Goal: Task Accomplishment & Management: Manage account settings

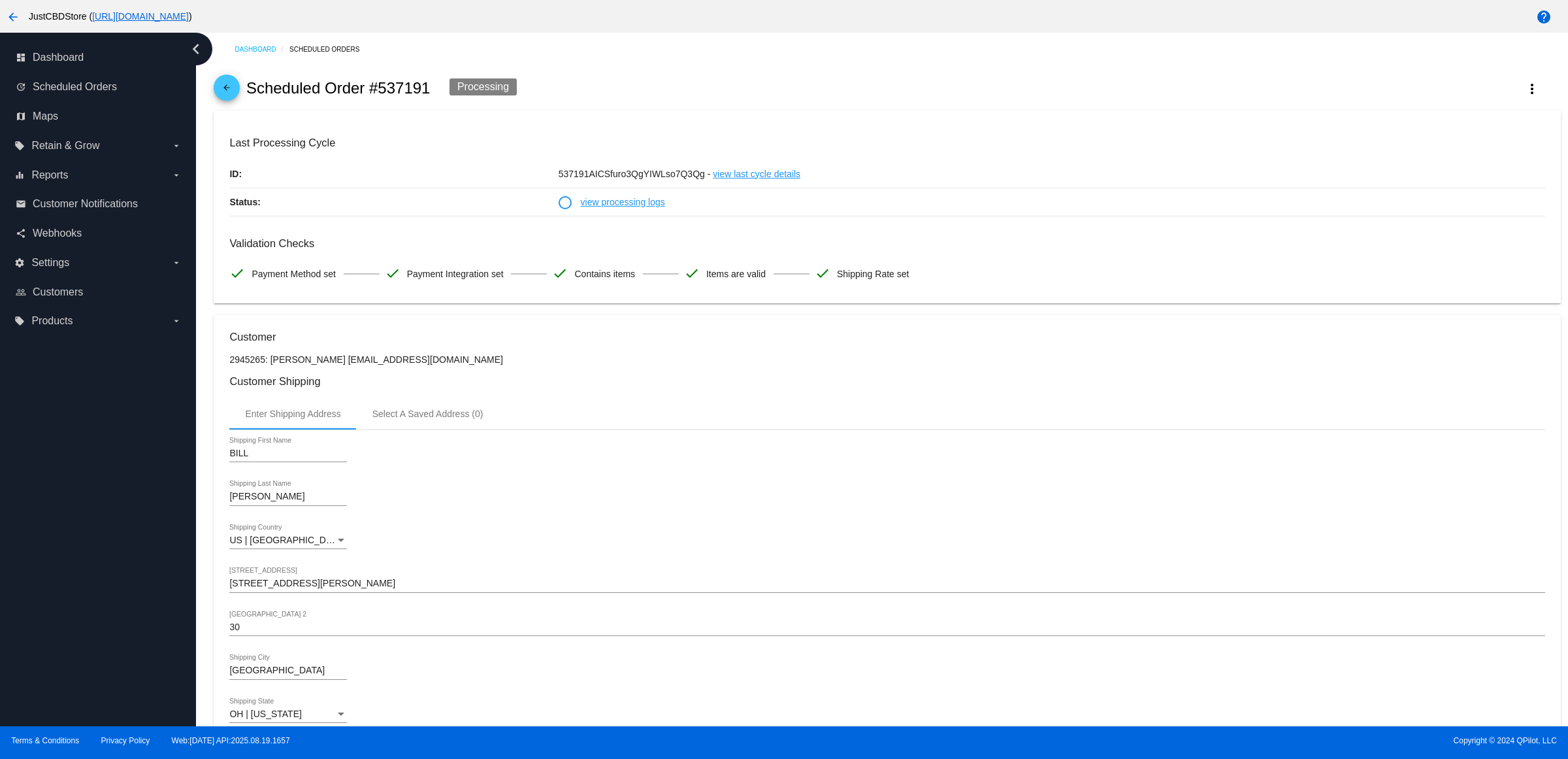
click at [229, 90] on span "arrow_back" at bounding box center [227, 91] width 16 height 32
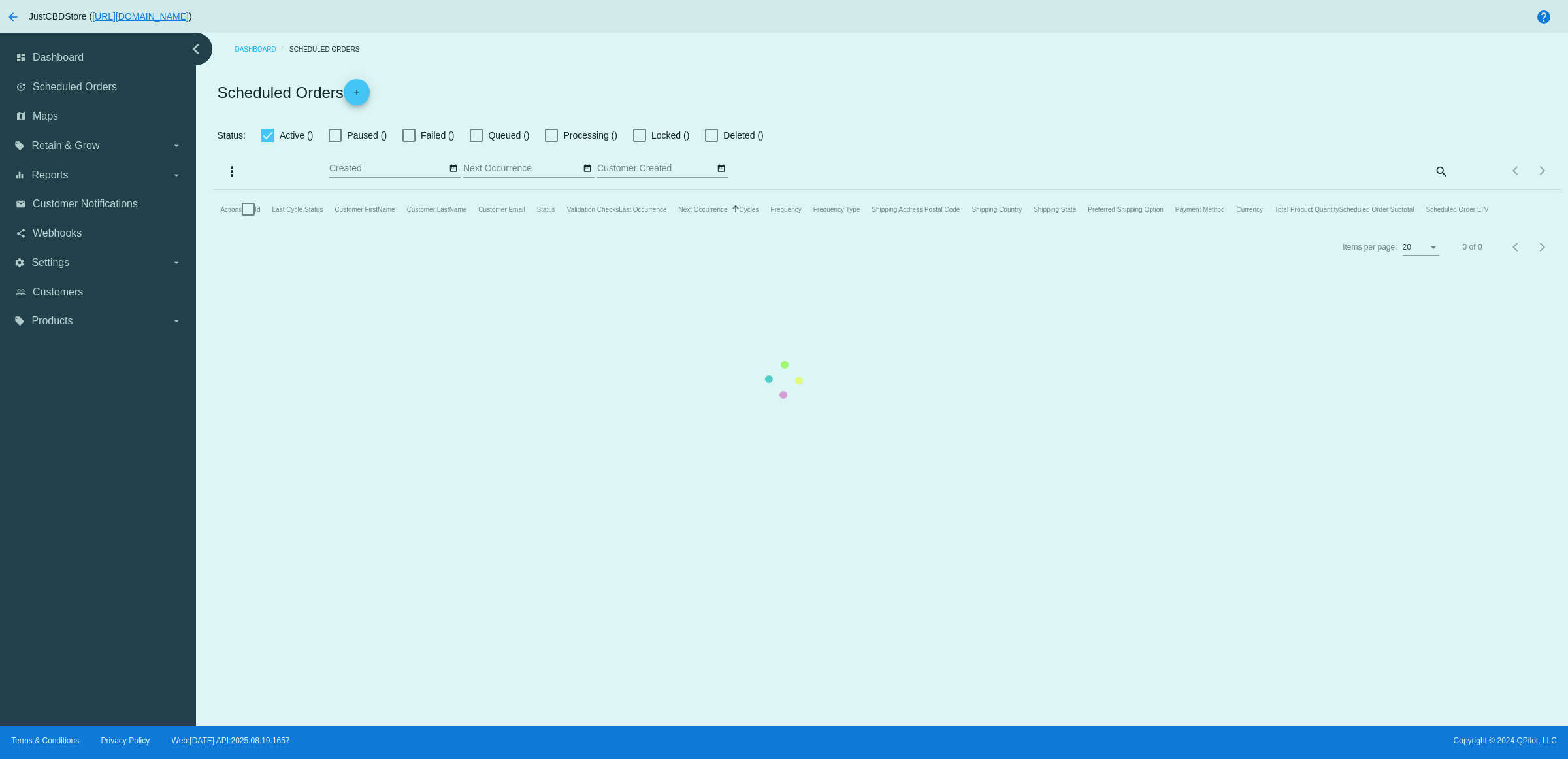
checkbox input "true"
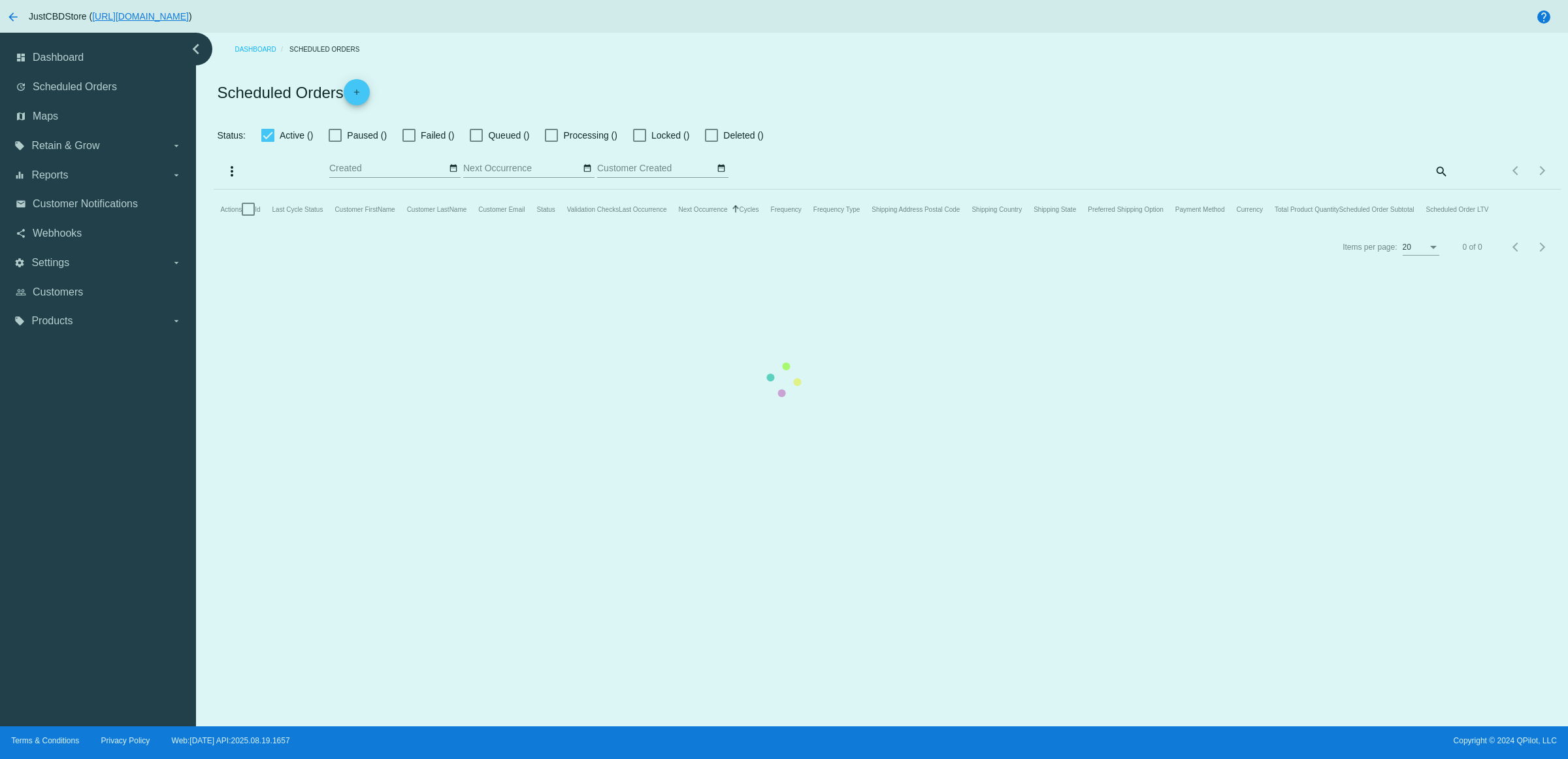
checkbox input "true"
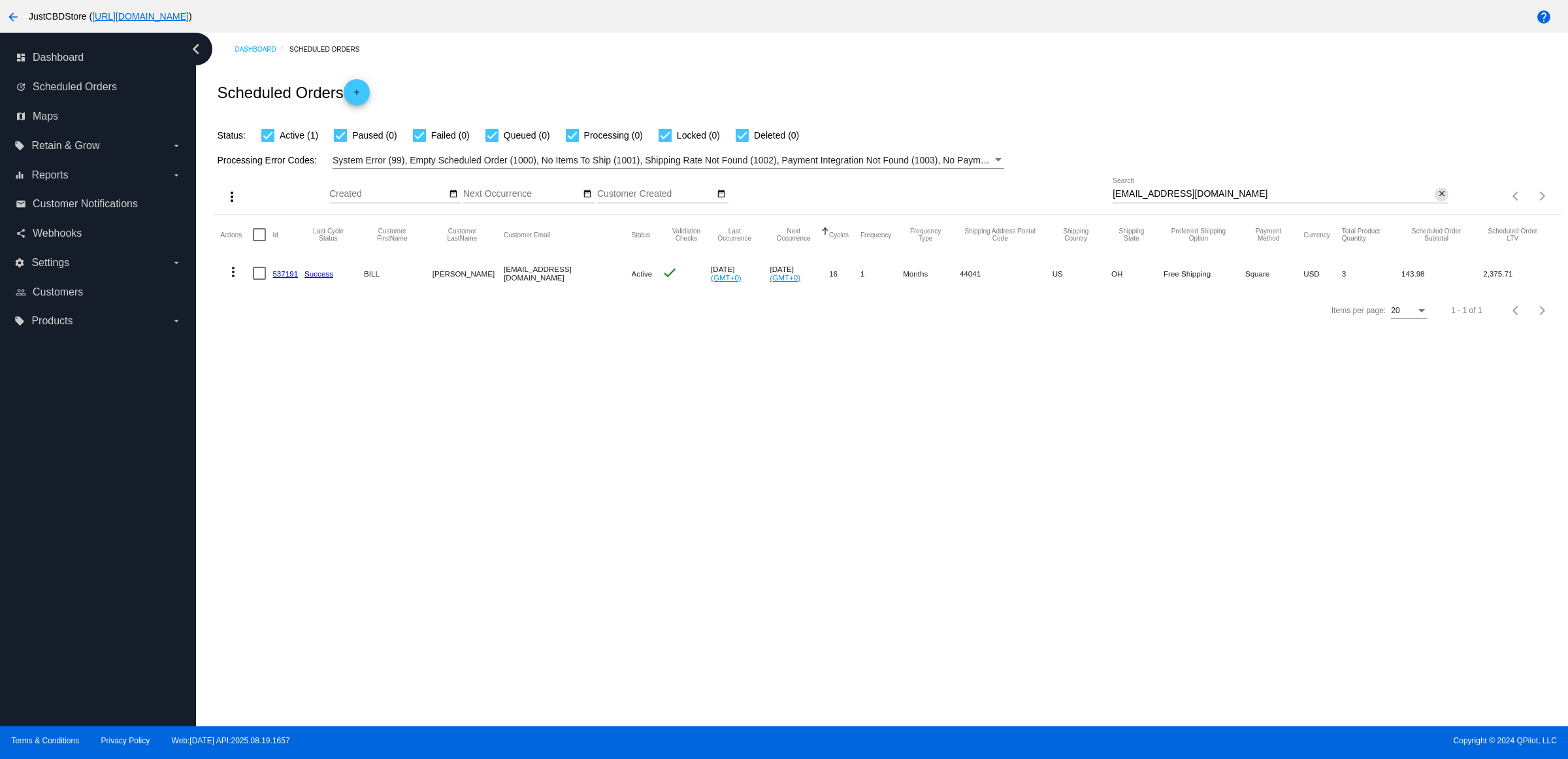
click at [1438, 200] on mat-icon "close" at bounding box center [1442, 194] width 9 height 10
click at [1438, 207] on mat-icon "search" at bounding box center [1441, 196] width 16 height 20
click at [1434, 200] on input "Search" at bounding box center [1280, 194] width 336 height 10
type input "[EMAIL_ADDRESS][DOMAIN_NAME]"
click at [14, 11] on mat-icon "arrow_back" at bounding box center [13, 17] width 16 height 16
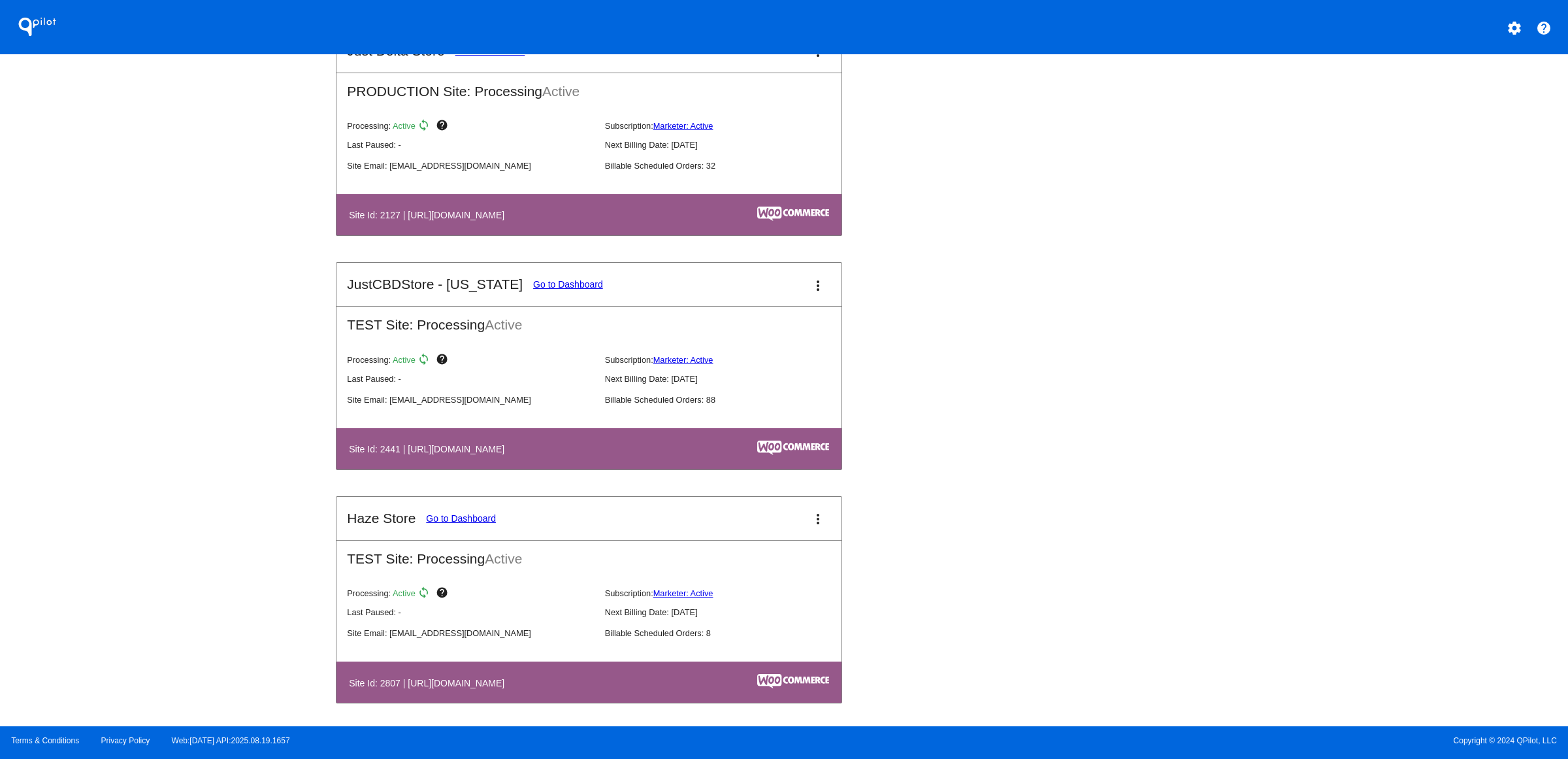
scroll to position [1716, 0]
click at [533, 291] on link "Go to Dashboard" at bounding box center [568, 285] width 70 height 10
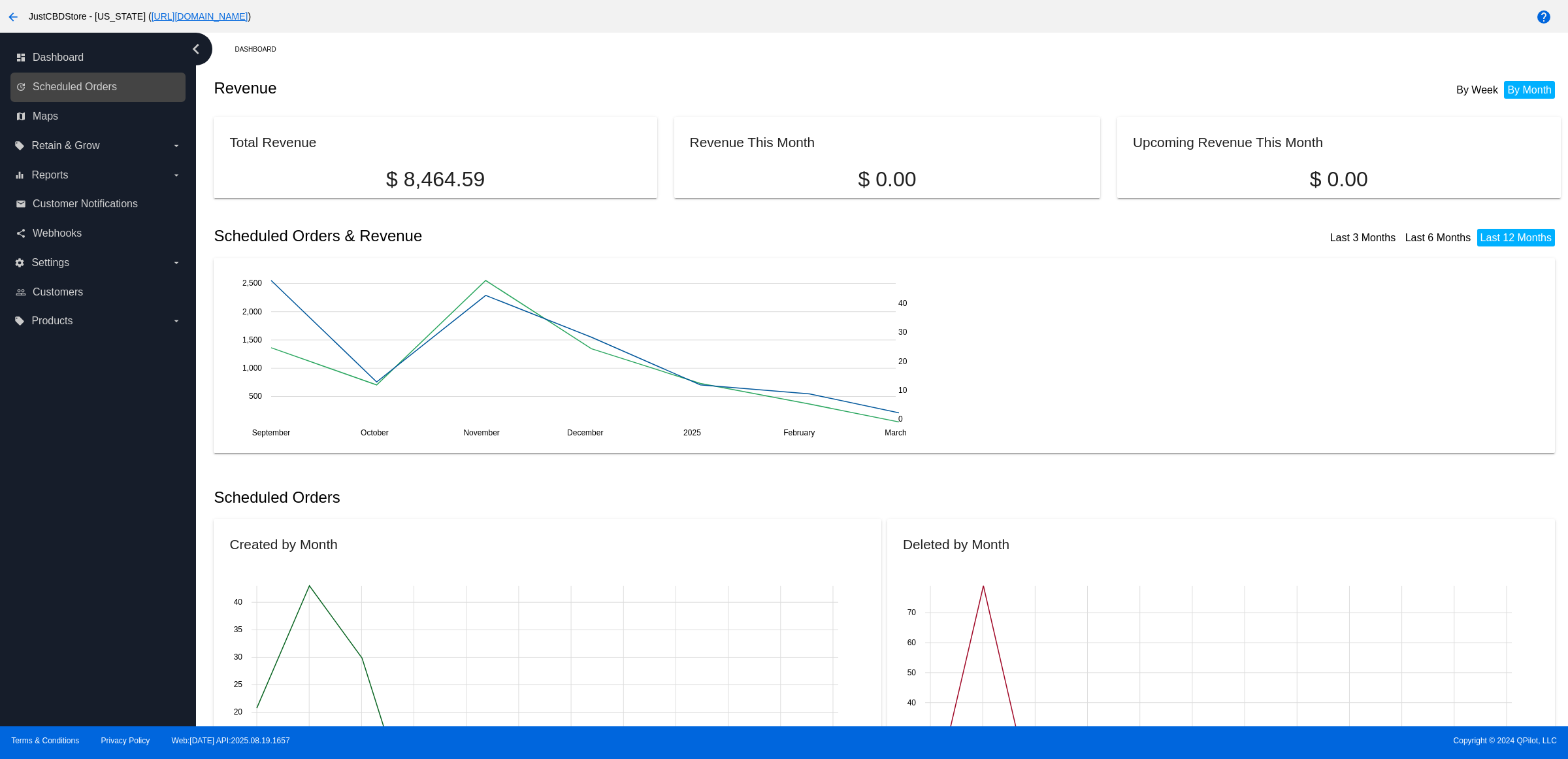
click at [74, 87] on div "update Scheduled Orders" at bounding box center [97, 87] width 175 height 29
click at [129, 92] on link "update Scheduled Orders" at bounding box center [99, 87] width 166 height 21
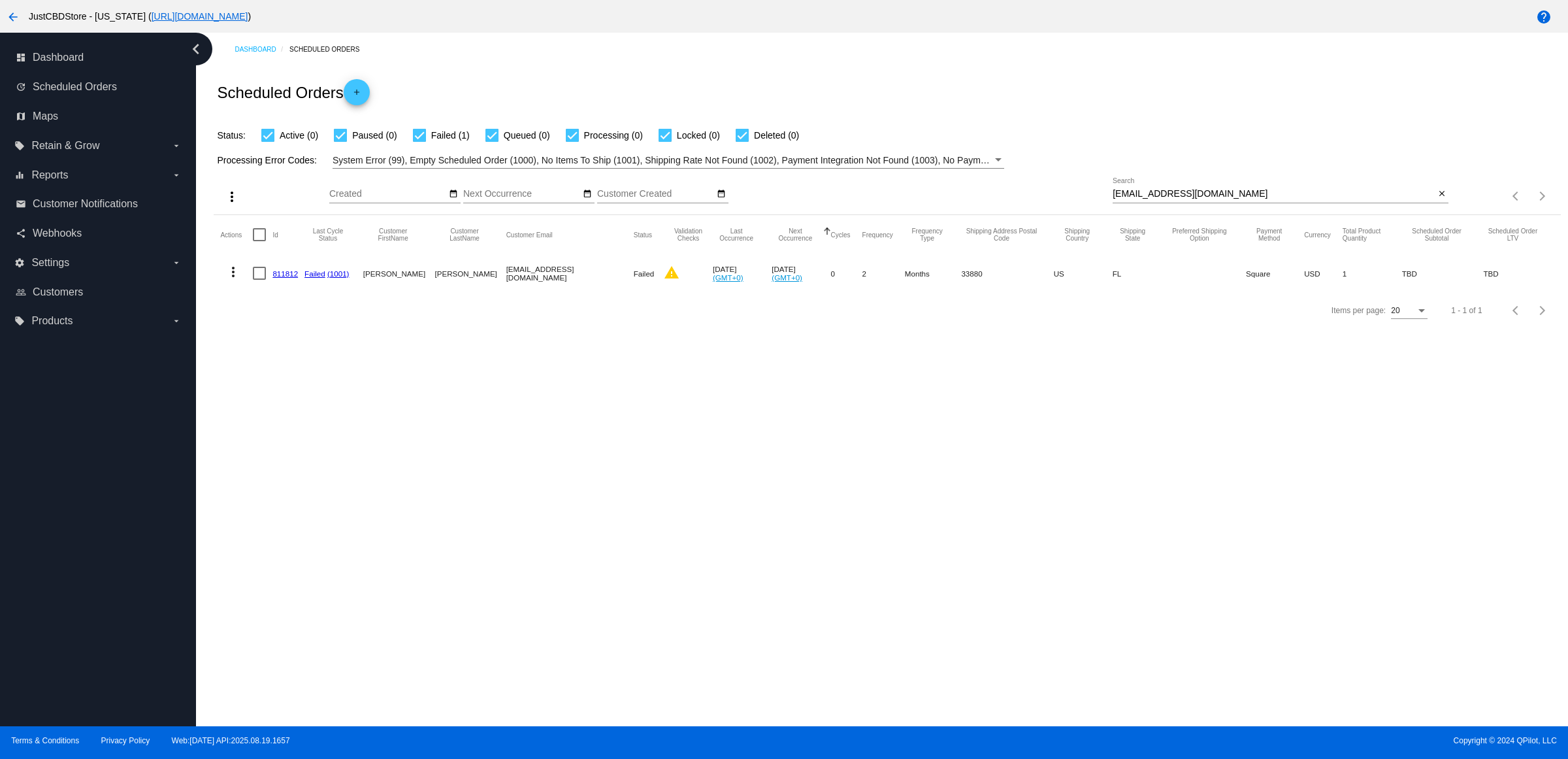
click at [289, 278] on link "811812" at bounding box center [286, 274] width 26 height 9
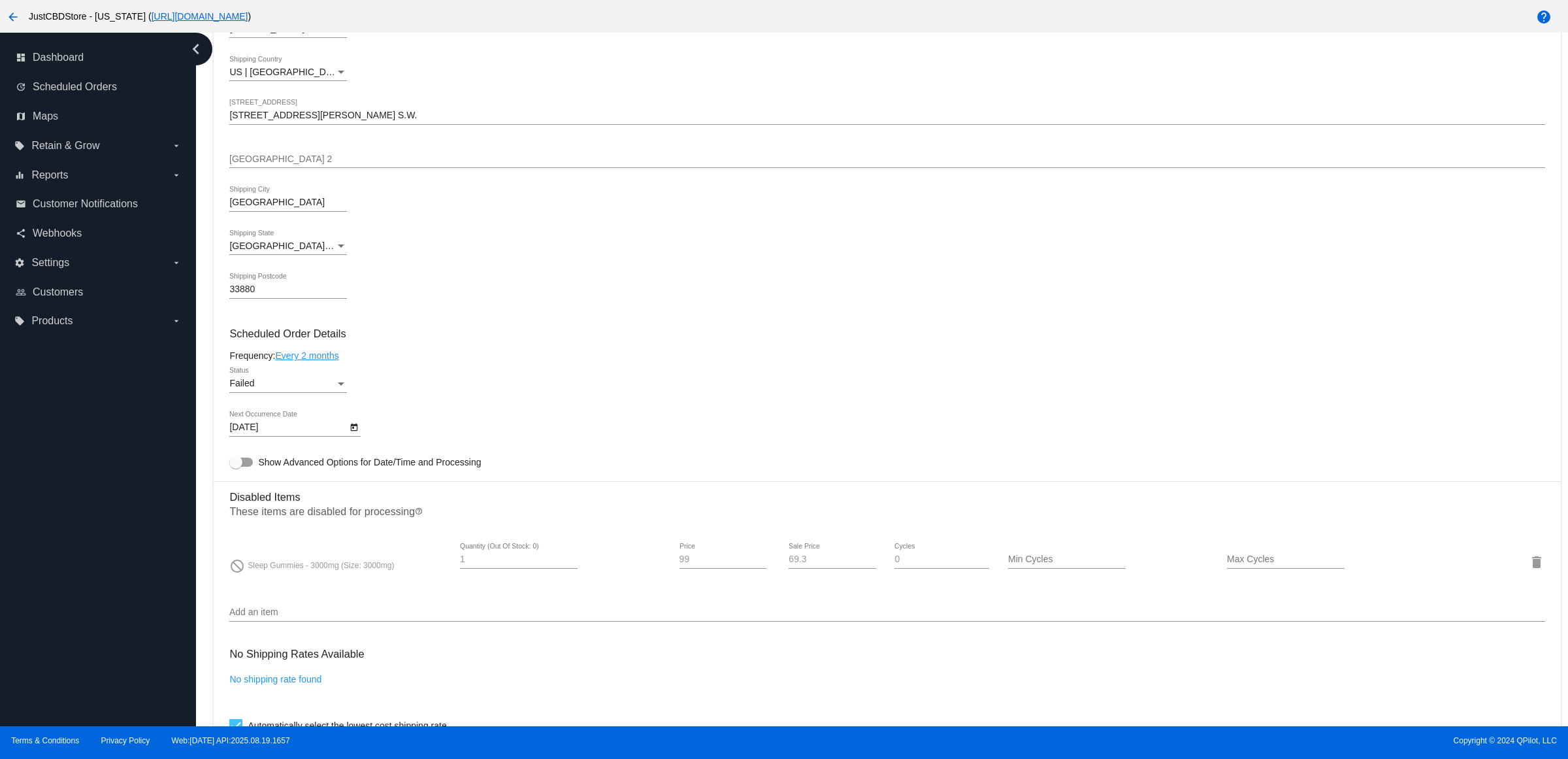
scroll to position [653, 0]
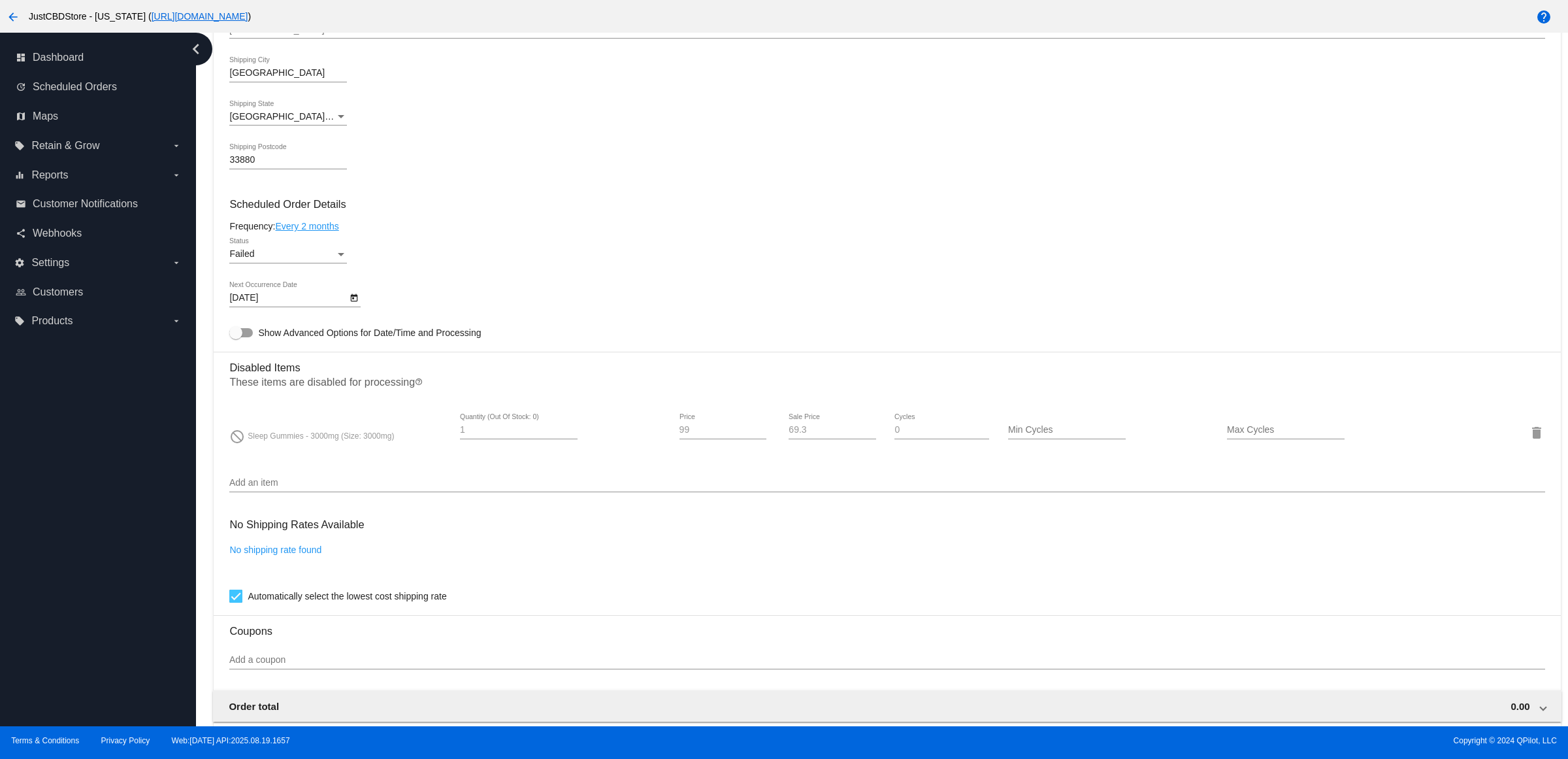
click at [399, 488] on input "Add an item" at bounding box center [887, 482] width 1315 height 10
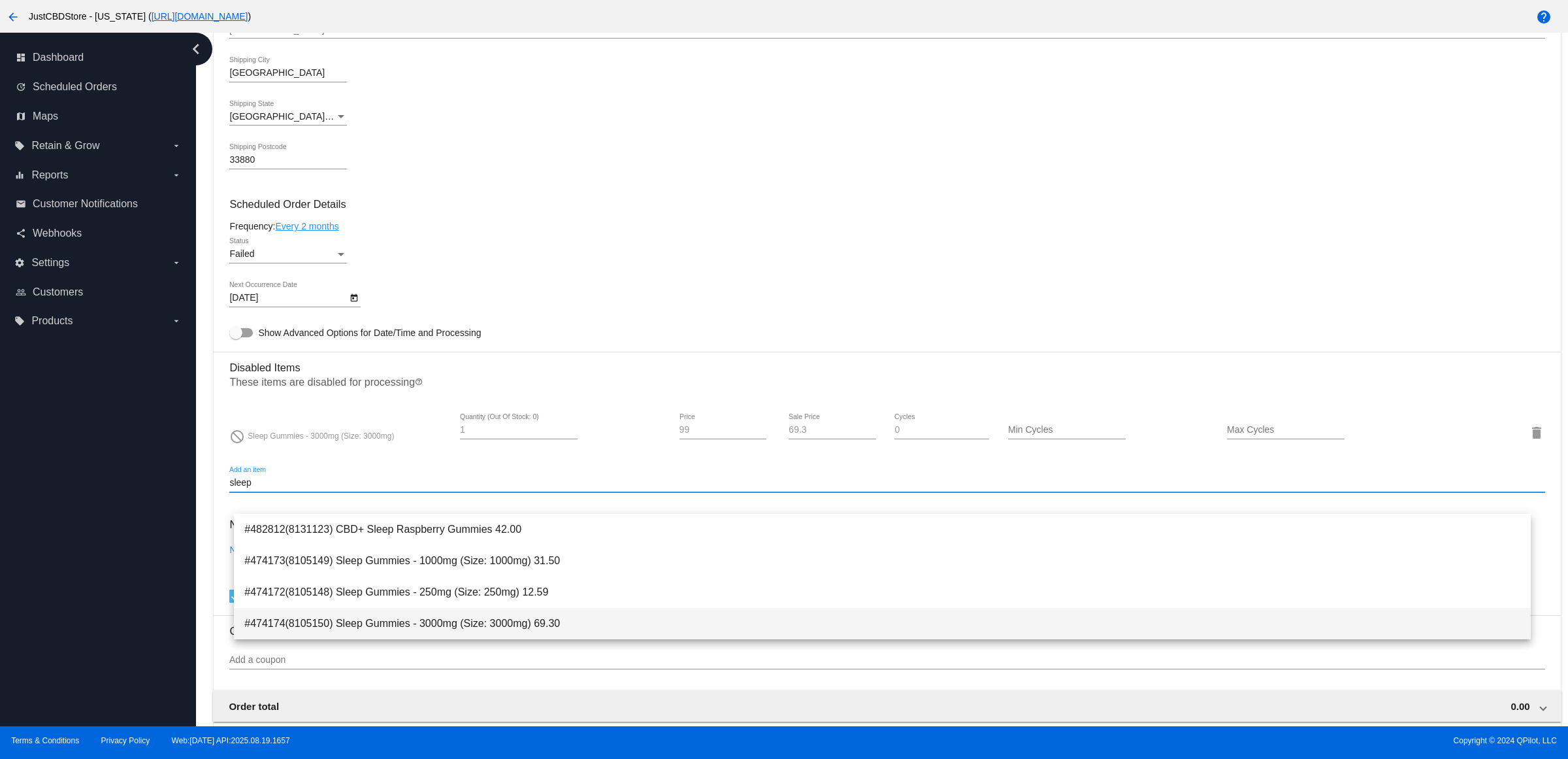
type input "sleep"
click at [501, 636] on span "#474174(8105150) Sleep Gummies - 3000mg (Size: 3000mg) 69.30" at bounding box center [883, 623] width 1276 height 31
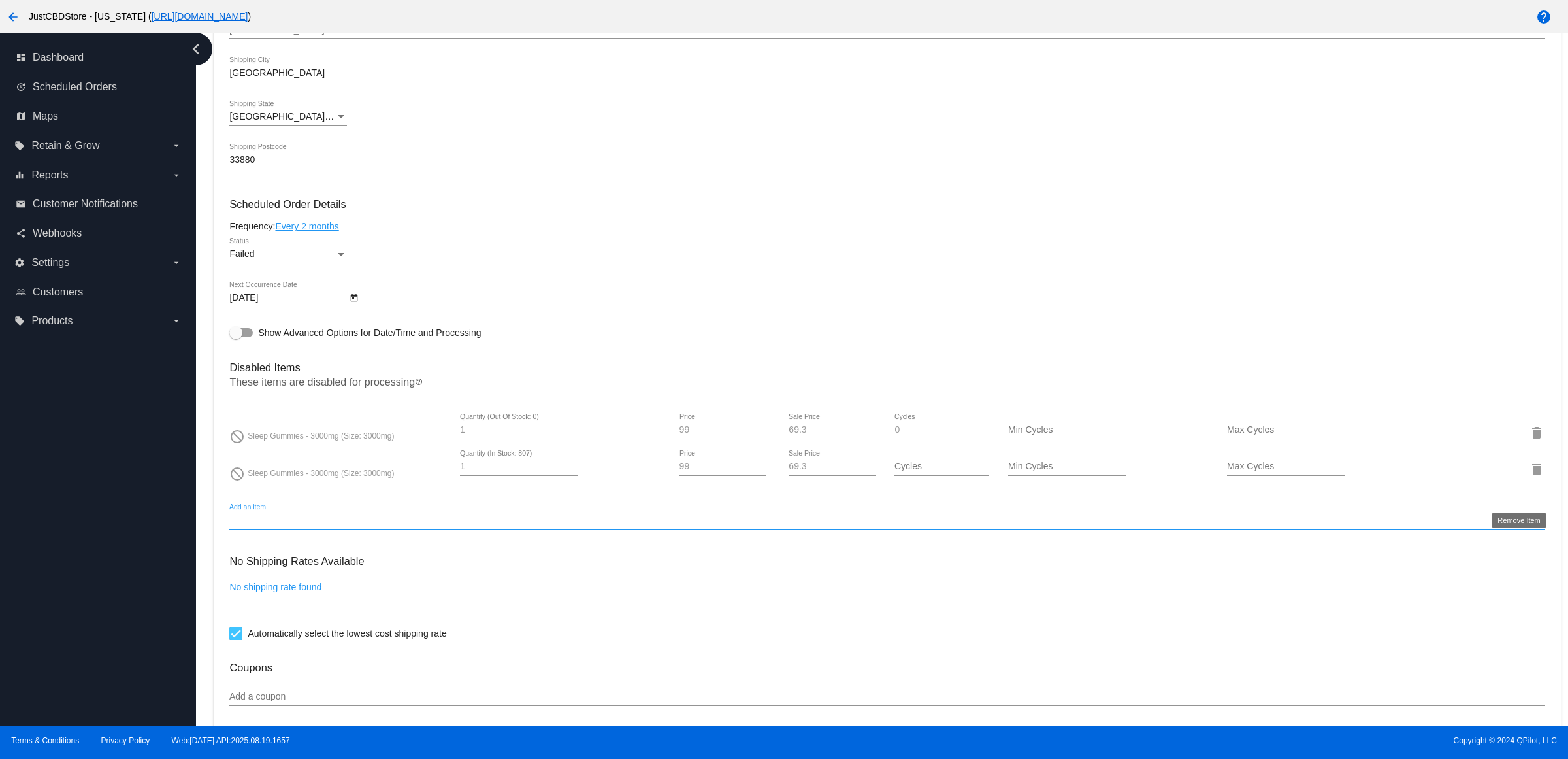
click at [1530, 477] on mat-icon "delete" at bounding box center [1537, 469] width 16 height 16
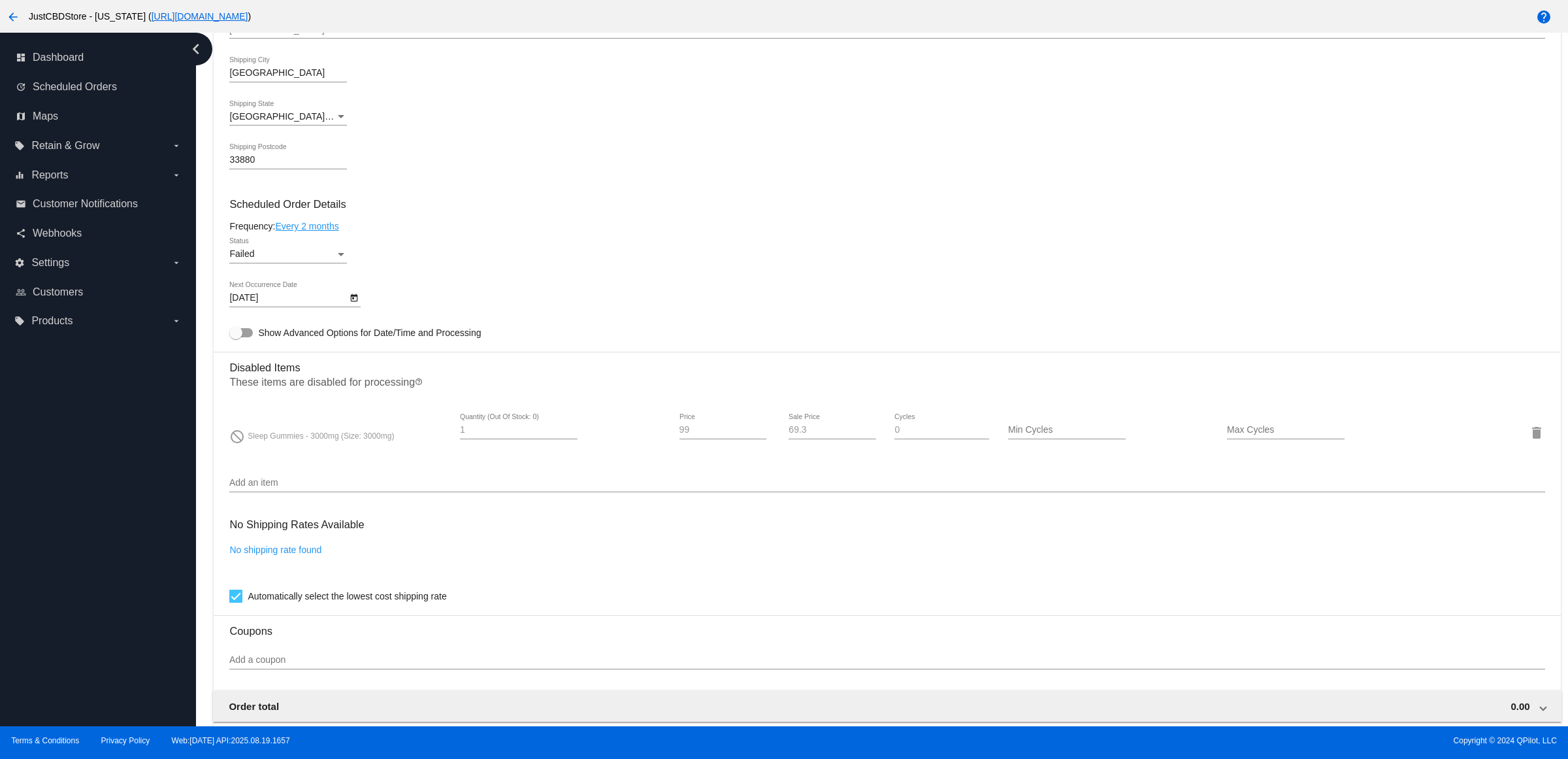
click at [344, 257] on div "Status" at bounding box center [341, 254] width 7 height 3
click at [328, 214] on span "Active" at bounding box center [293, 214] width 118 height 27
click at [530, 272] on div "Active Status" at bounding box center [887, 256] width 1315 height 37
click at [354, 306] on icon "Open calendar" at bounding box center [354, 299] width 9 height 16
click at [413, 345] on button "Next month" at bounding box center [411, 350] width 26 height 26
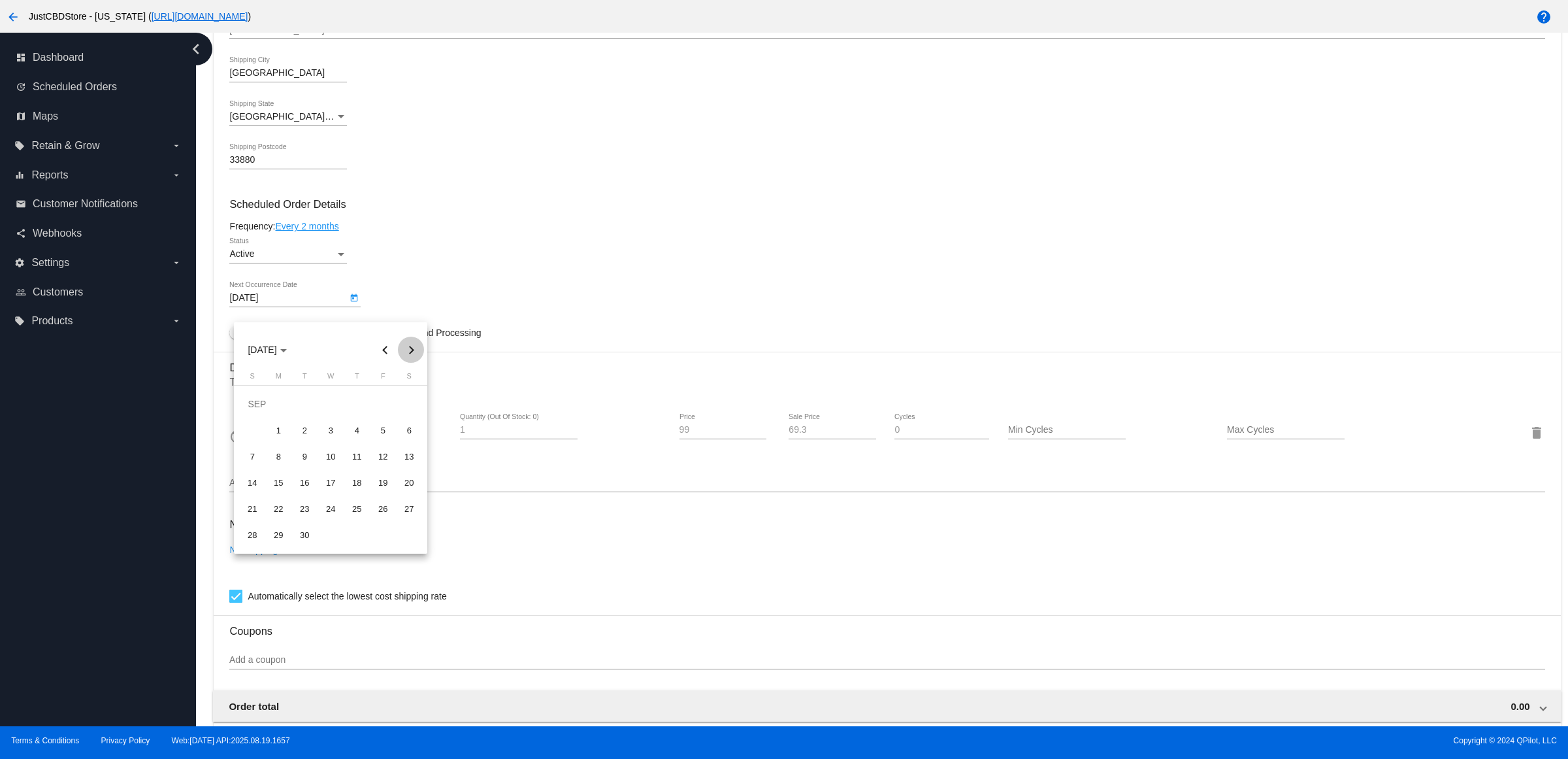
click at [413, 344] on button "Next month" at bounding box center [411, 350] width 26 height 26
click at [255, 485] on div "19" at bounding box center [253, 482] width 24 height 24
click at [355, 306] on icon "Open calendar" at bounding box center [354, 299] width 9 height 16
click at [387, 435] on div "10" at bounding box center [384, 430] width 24 height 24
type input "[DATE]"
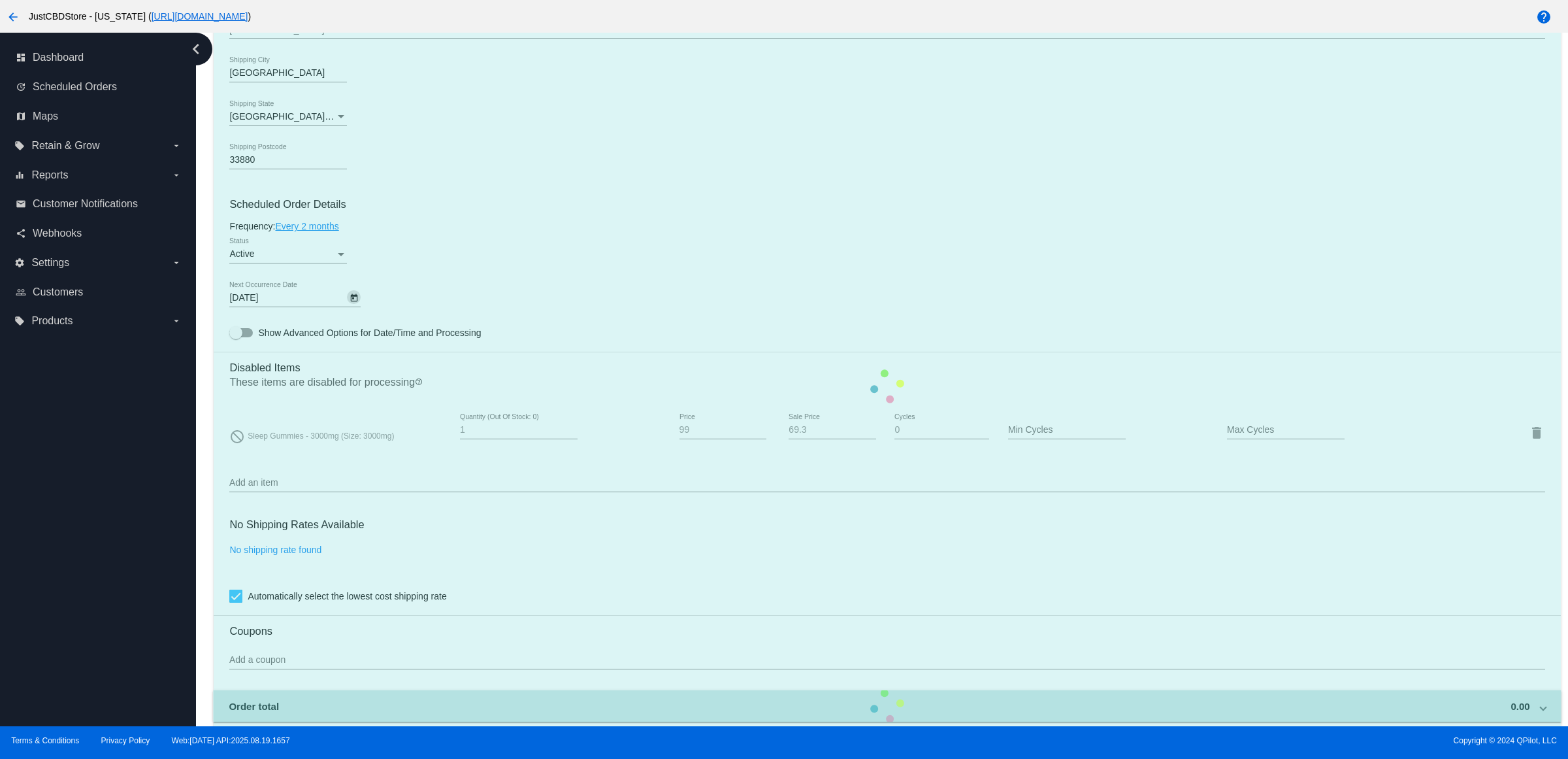
click at [553, 312] on mat-card "Customer 5640028: [PERSON_NAME] [EMAIL_ADDRESS][DOMAIN_NAME] Customer Shipping …" at bounding box center [887, 385] width 1347 height 1337
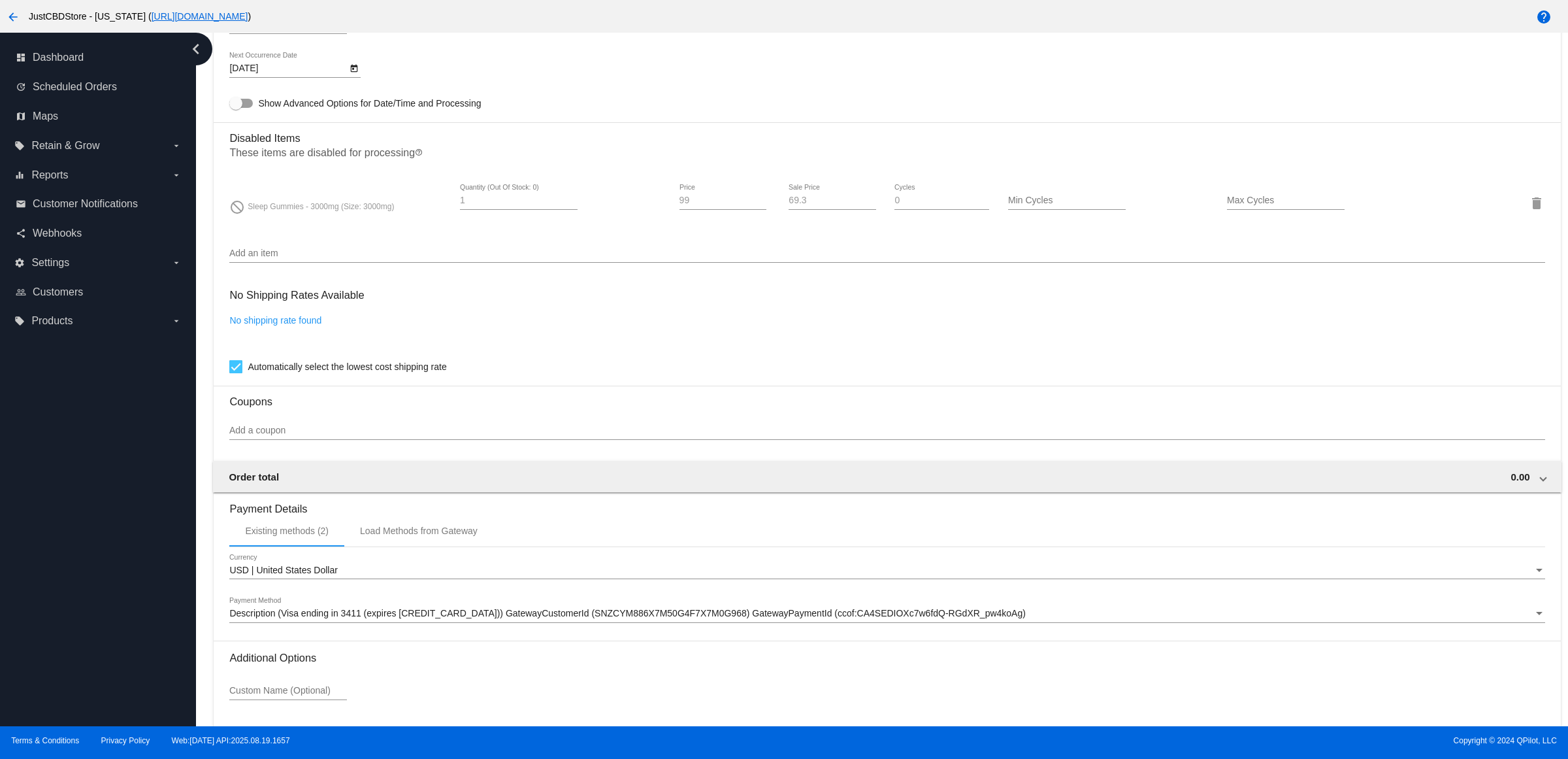
scroll to position [1004, 0]
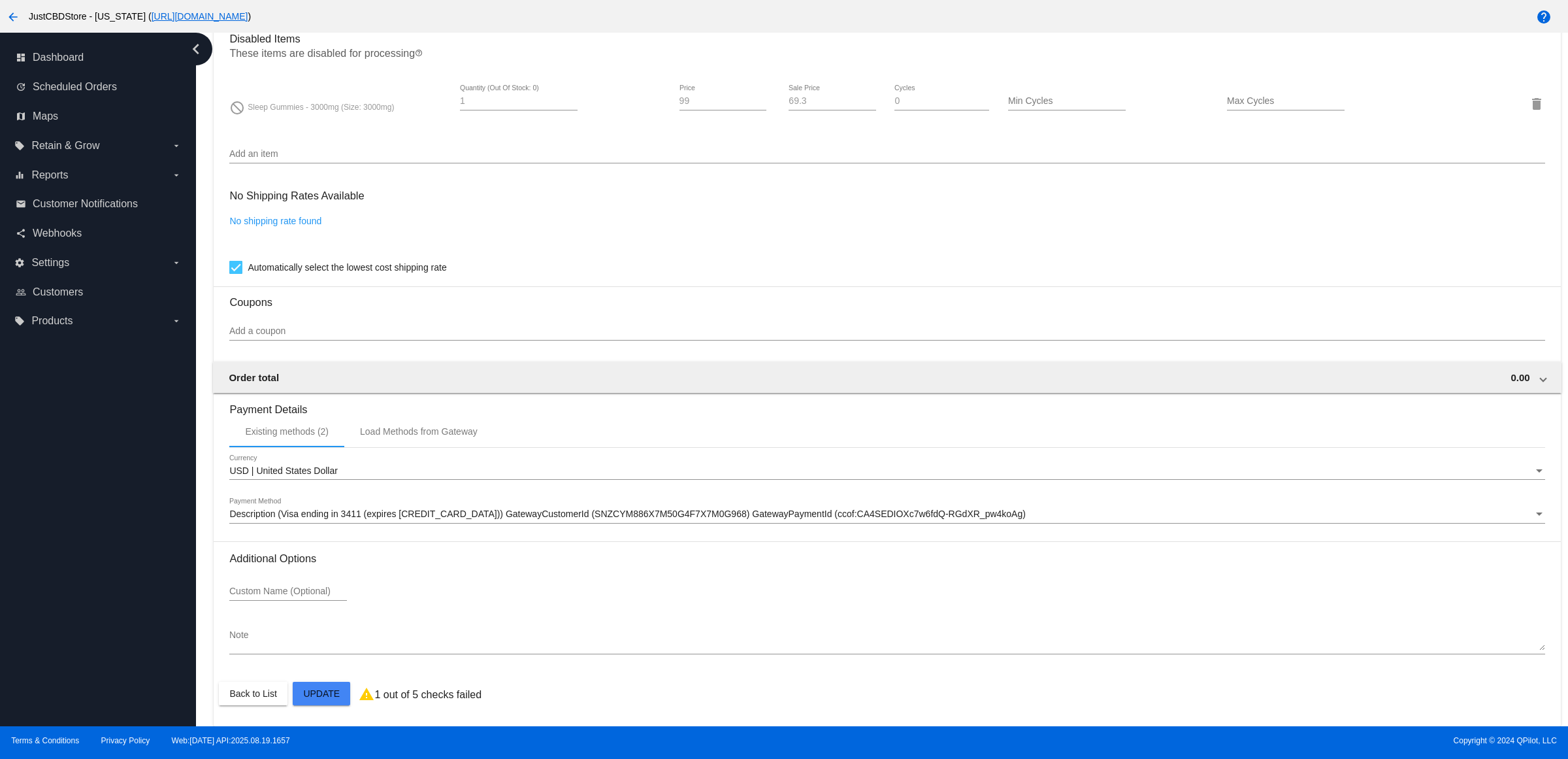
click at [324, 688] on mat-card "Customer 5640028: [PERSON_NAME] [EMAIL_ADDRESS][DOMAIN_NAME] Customer Shipping …" at bounding box center [887, 57] width 1347 height 1337
click at [324, 696] on mat-card "Customer 5640028: [PERSON_NAME] [EMAIL_ADDRESS][DOMAIN_NAME] Customer Shipping …" at bounding box center [887, 57] width 1347 height 1337
